Goal: Transaction & Acquisition: Obtain resource

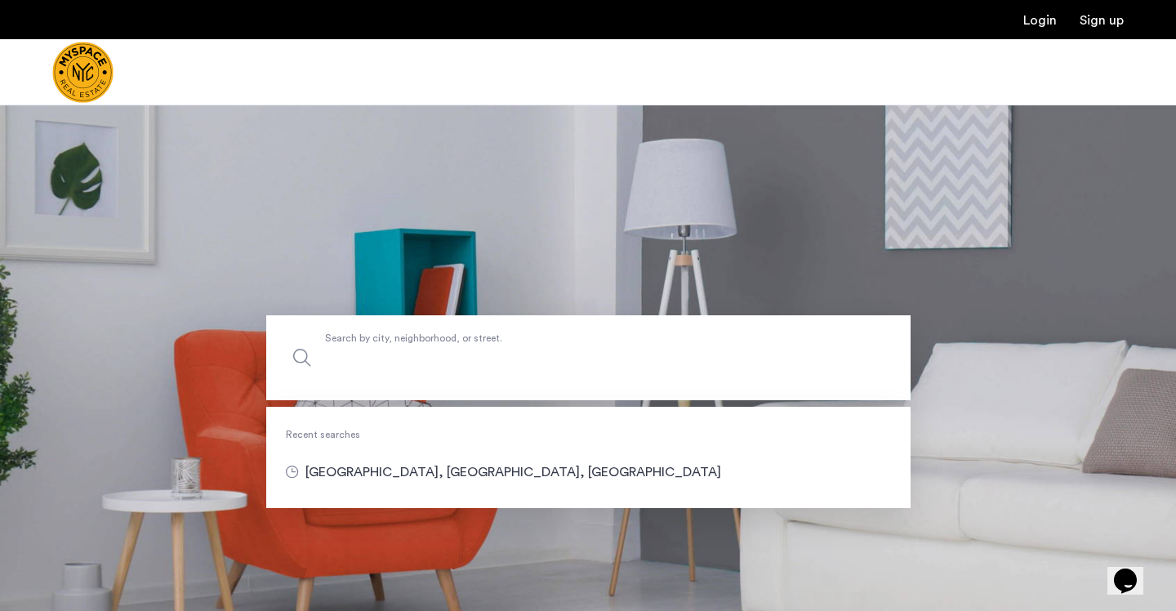
click at [481, 376] on input "Search by city, neighborhood, or street." at bounding box center [588, 357] width 644 height 85
type input "**********"
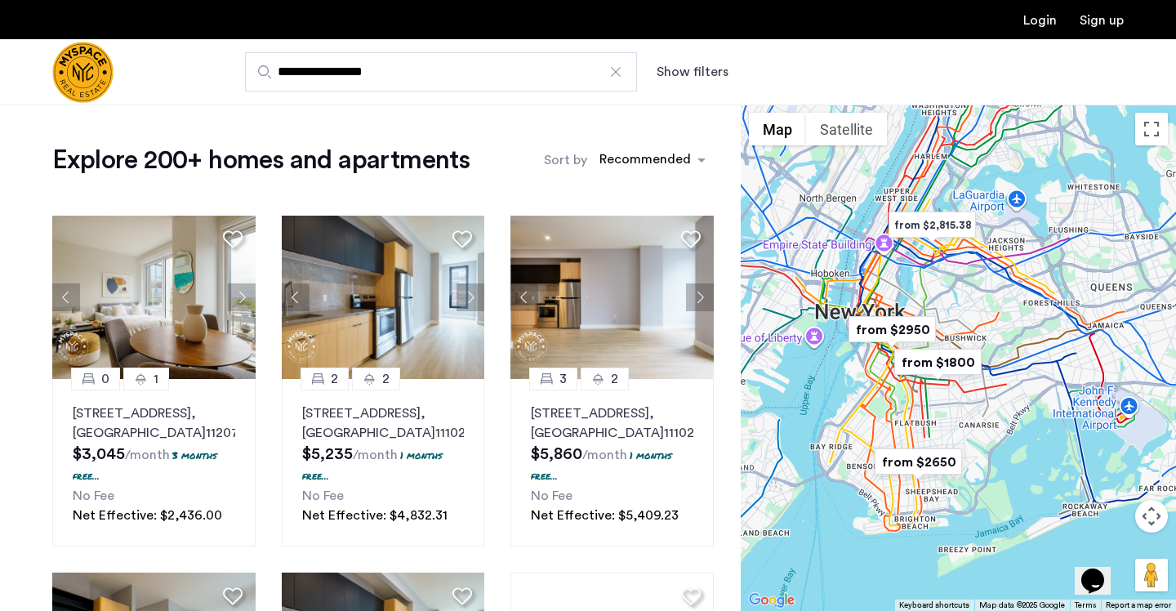
click at [1158, 515] on button "Map camera controls" at bounding box center [1151, 516] width 33 height 33
click at [1109, 469] on button "Zoom in" at bounding box center [1110, 475] width 33 height 33
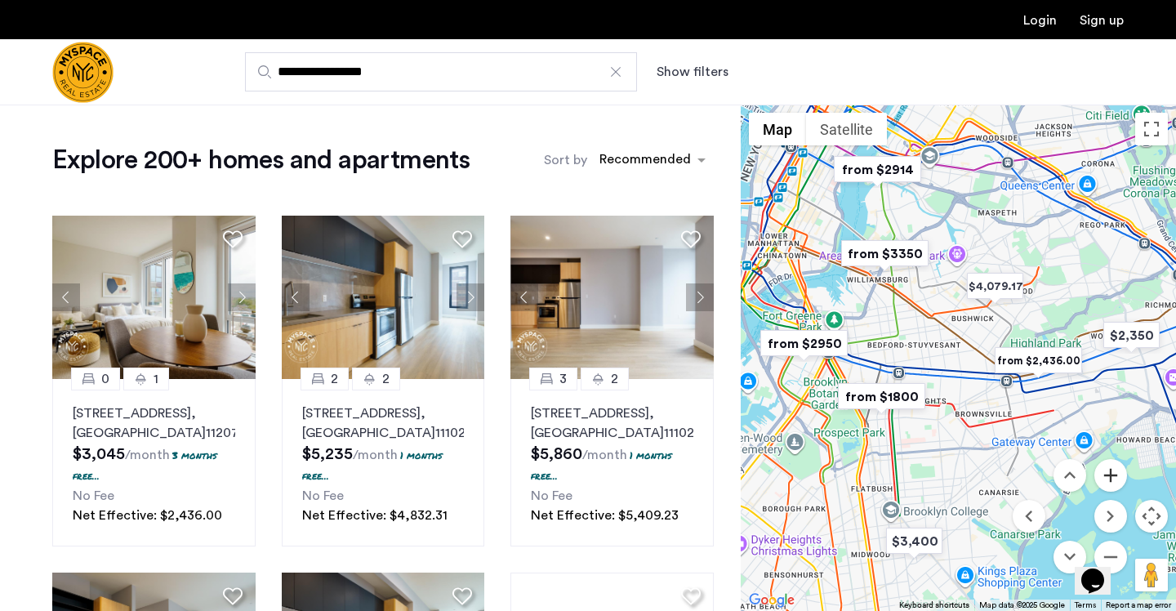
click at [1109, 469] on button "Zoom in" at bounding box center [1110, 475] width 33 height 33
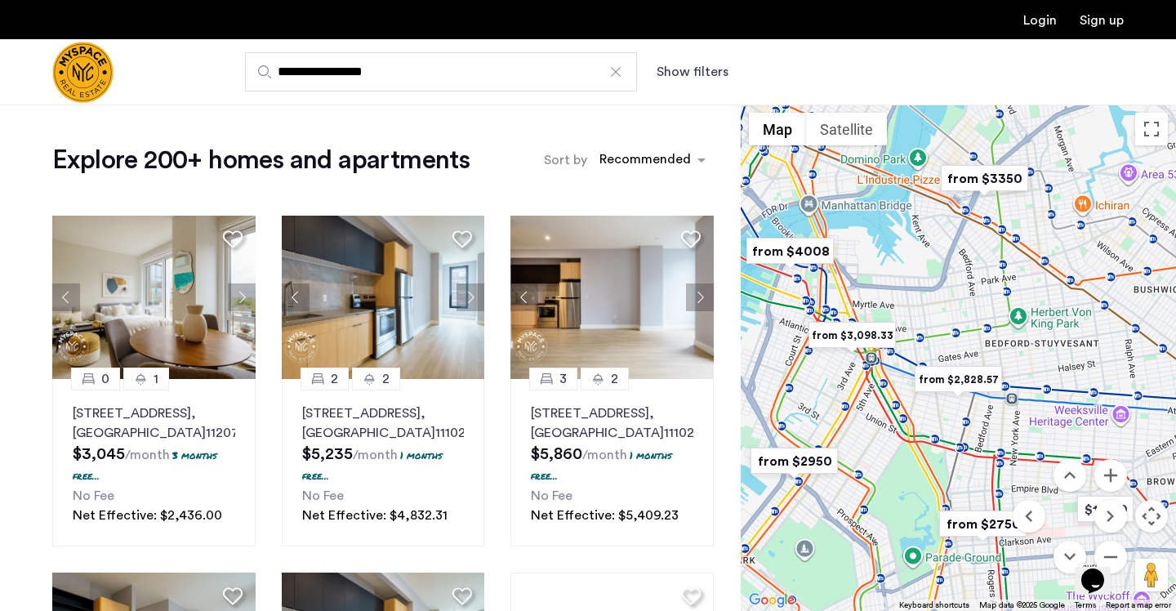
drag, startPoint x: 799, startPoint y: 420, endPoint x: 975, endPoint y: 431, distance: 175.8
click at [975, 431] on div at bounding box center [957, 357] width 435 height 506
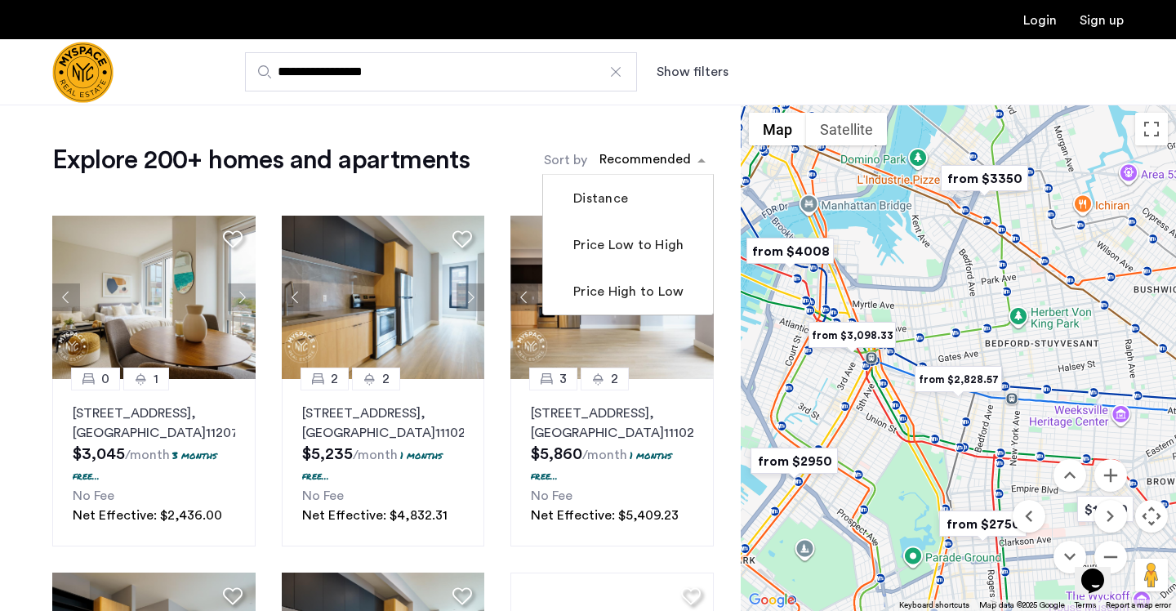
click at [633, 166] on div "sort-apartment" at bounding box center [645, 162] width 96 height 22
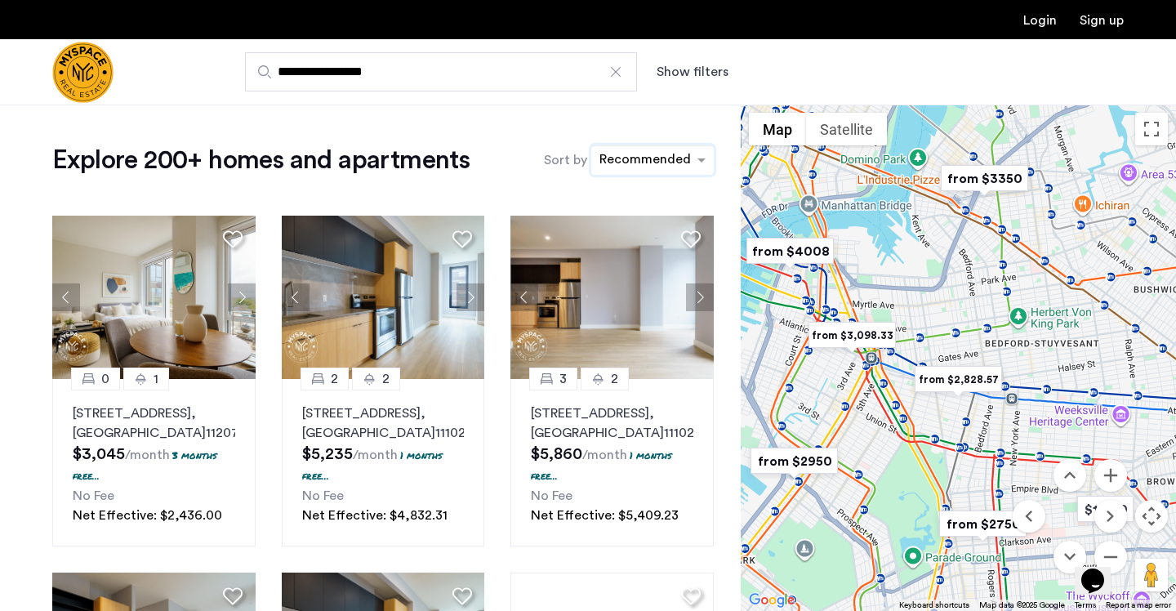
click at [633, 166] on div "sort-apartment" at bounding box center [645, 162] width 96 height 22
click at [446, 78] on input "**********" at bounding box center [441, 71] width 392 height 39
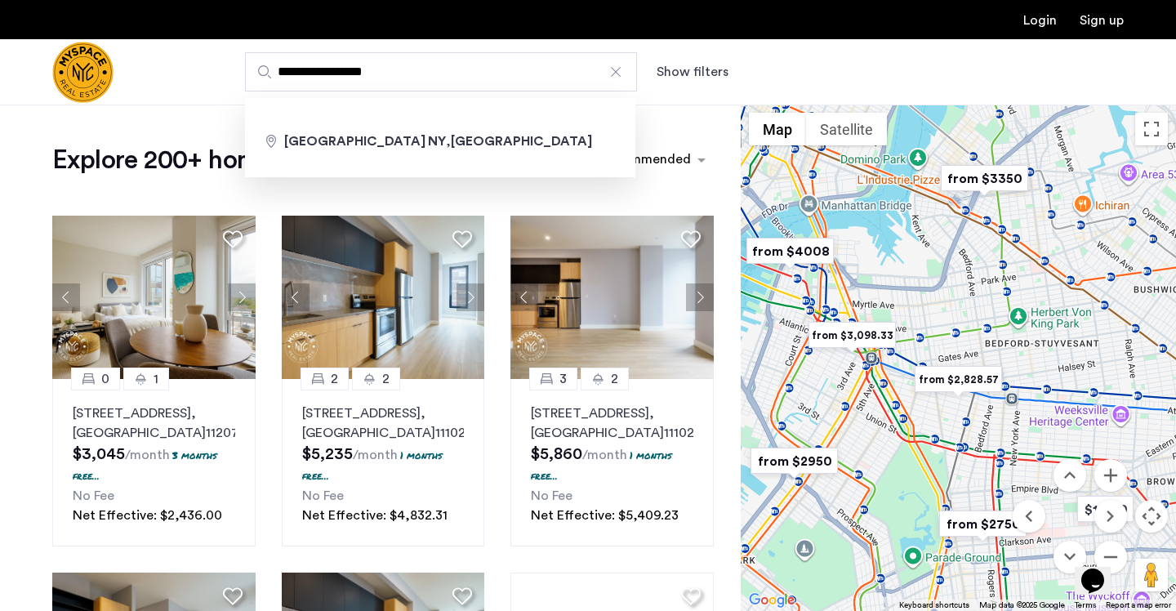
click at [91, 63] on img "Cazamio Logo" at bounding box center [82, 72] width 61 height 61
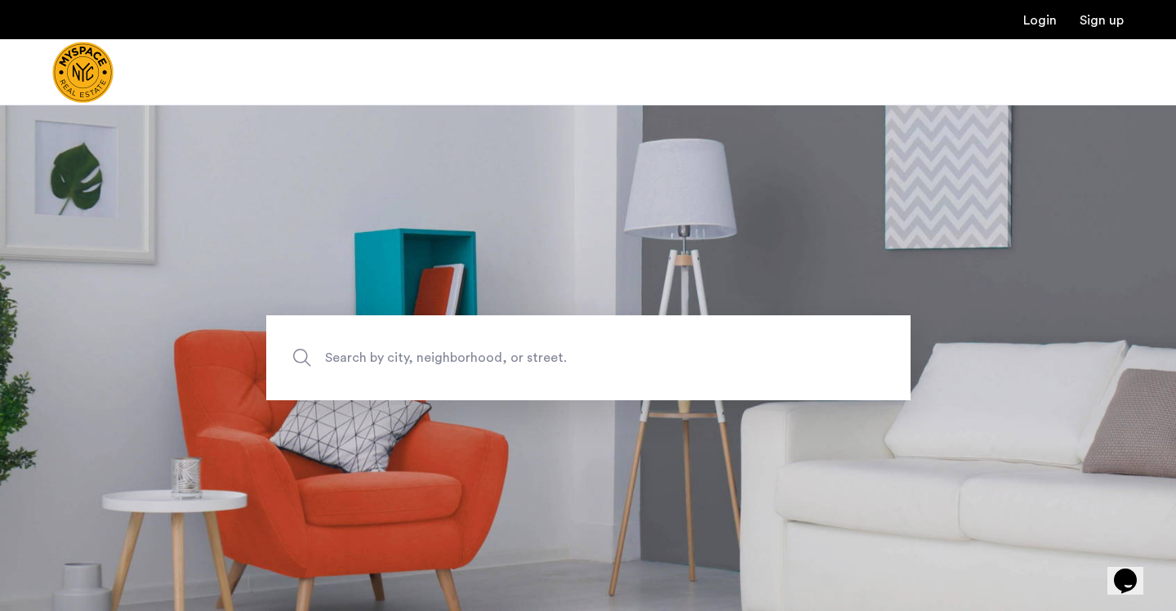
click at [386, 91] on div at bounding box center [588, 72] width 1176 height 66
click at [80, 61] on img "Cazamio Logo" at bounding box center [82, 72] width 61 height 61
click at [402, 363] on span "Search by city, neighborhood, or street." at bounding box center [550, 358] width 451 height 22
click at [402, 363] on input "Search by city, neighborhood, or street." at bounding box center [588, 357] width 644 height 85
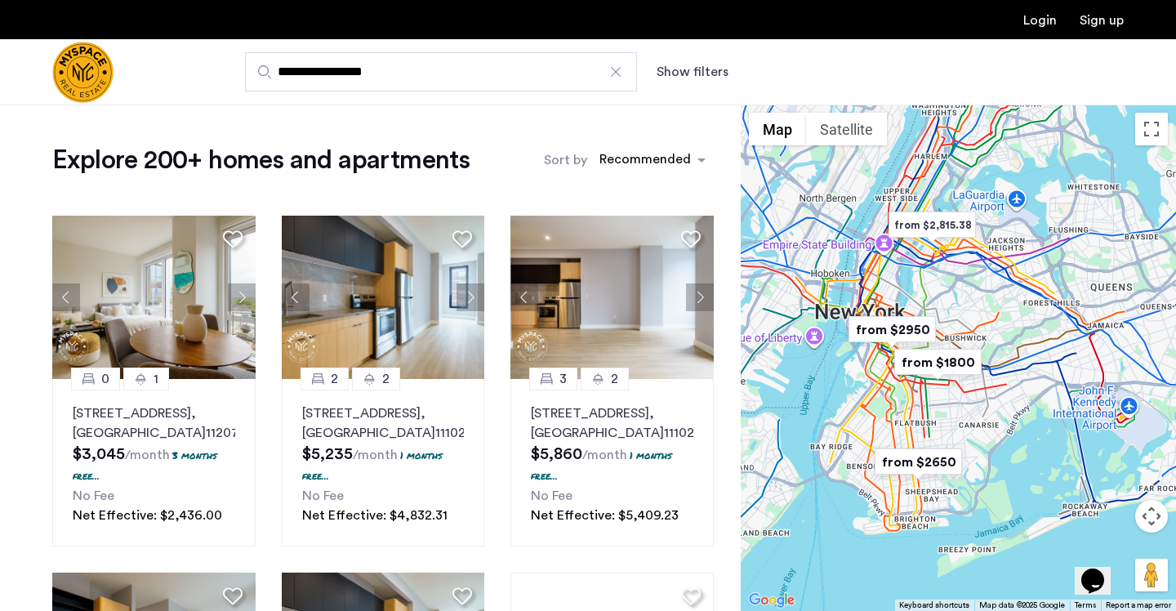
click at [896, 327] on img "from $2950" at bounding box center [892, 329] width 100 height 37
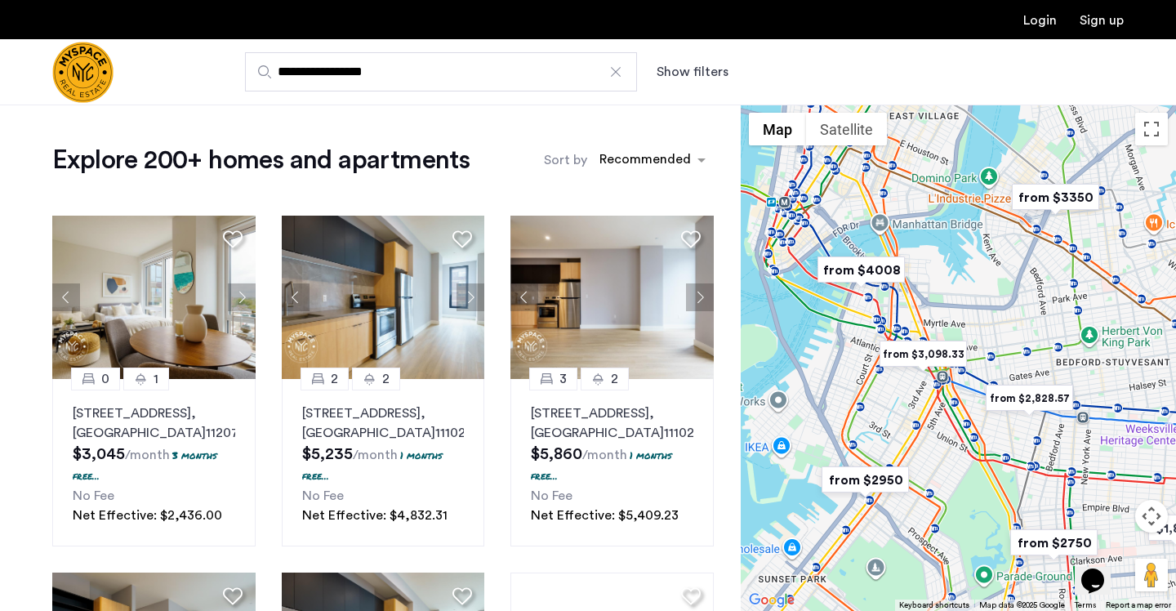
click at [895, 356] on img "from $3,098.33" at bounding box center [923, 354] width 100 height 37
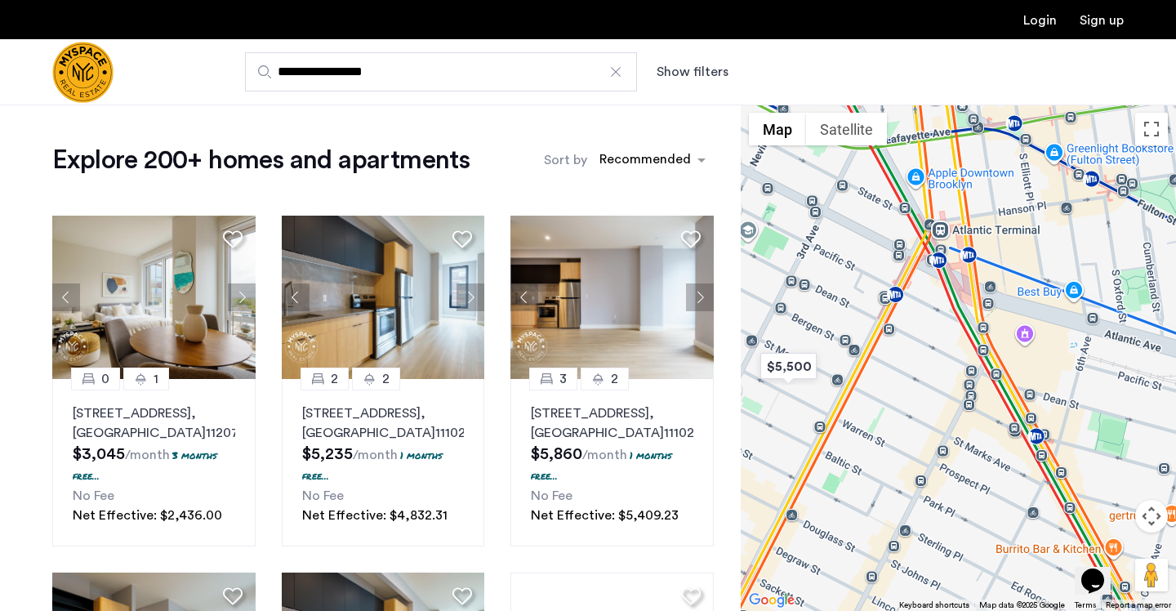
drag, startPoint x: 1070, startPoint y: 497, endPoint x: 834, endPoint y: 233, distance: 354.4
click at [834, 233] on div "To navigate, press the arrow keys." at bounding box center [957, 357] width 435 height 506
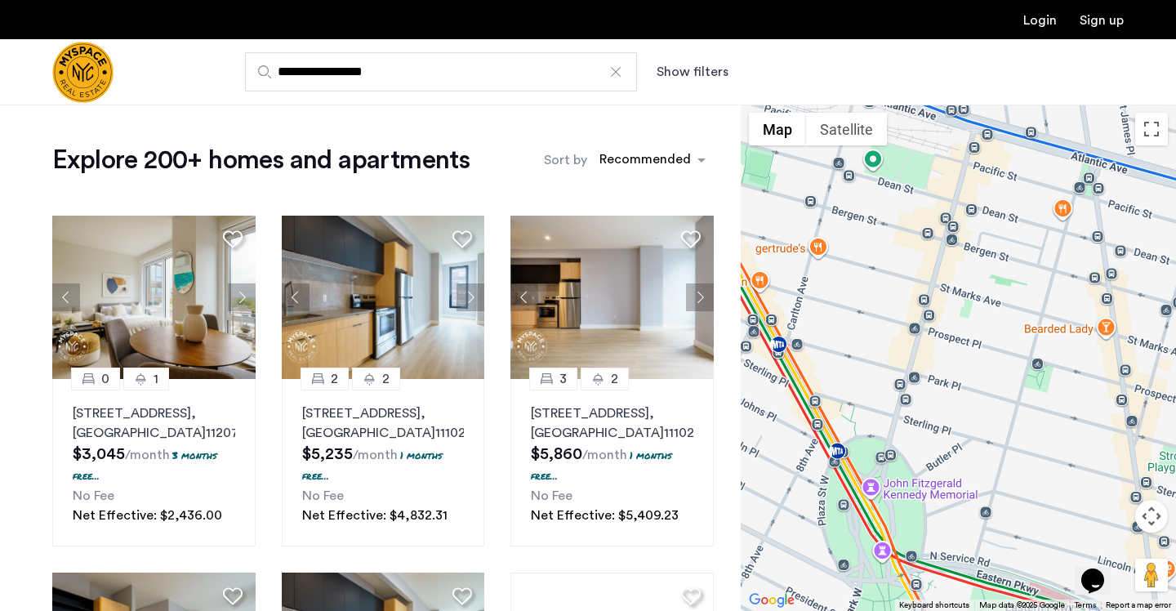
drag, startPoint x: 1038, startPoint y: 402, endPoint x: 741, endPoint y: 255, distance: 330.8
click at [741, 255] on div "To navigate, press the arrow keys." at bounding box center [957, 357] width 435 height 506
click at [1149, 511] on button "Map camera controls" at bounding box center [1151, 516] width 33 height 33
click at [1119, 552] on div "Opens Chat This icon Opens the chat window." at bounding box center [1100, 552] width 39 height 0
click at [1110, 567] on button "Opens Chat This icon Opens the chat window." at bounding box center [1092, 581] width 36 height 28
